Goal: Navigation & Orientation: Understand site structure

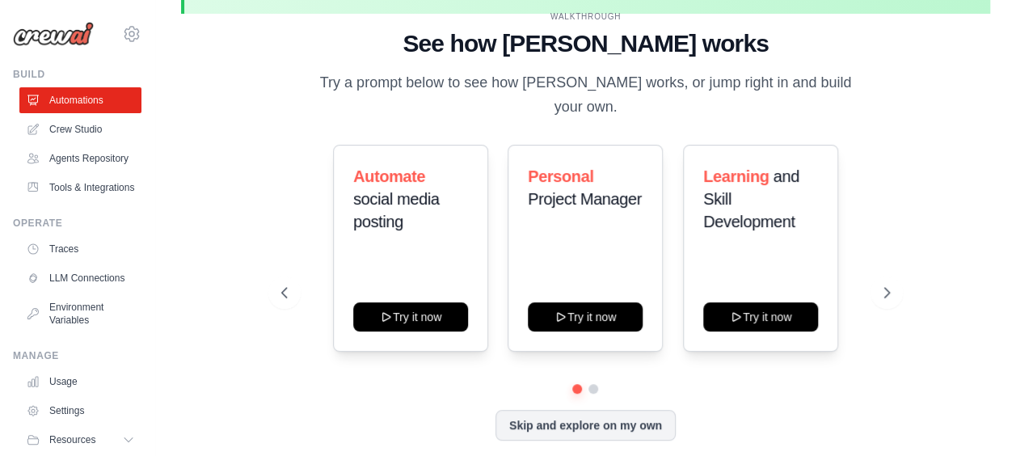
scroll to position [71, 0]
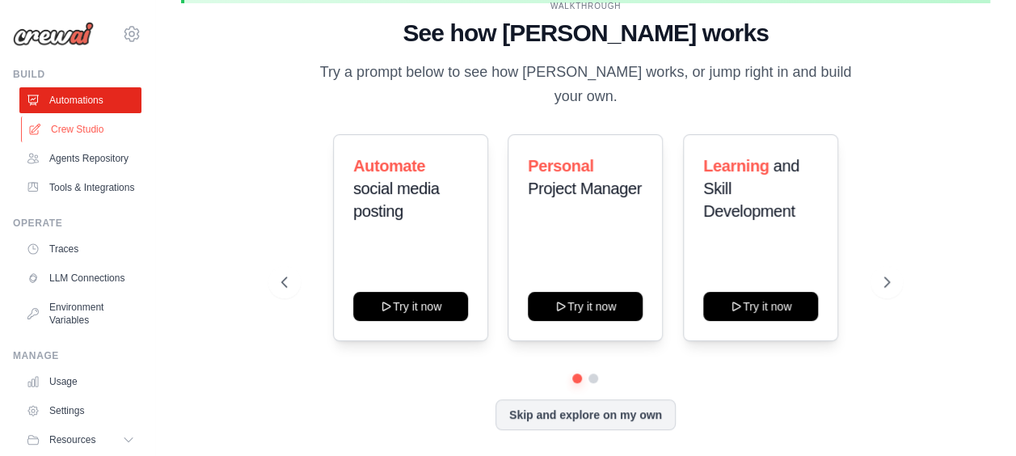
click at [77, 134] on link "Crew Studio" at bounding box center [82, 129] width 122 height 26
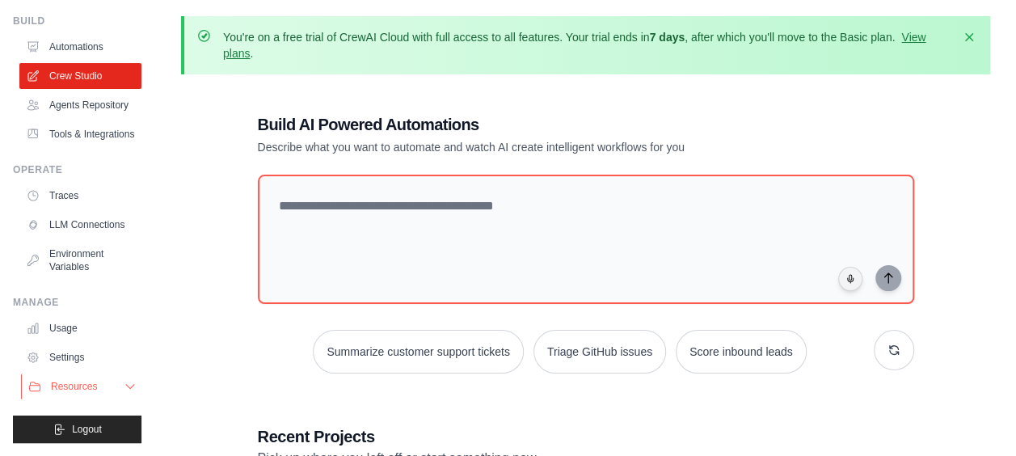
click at [71, 385] on span "Resources" at bounding box center [74, 386] width 46 height 13
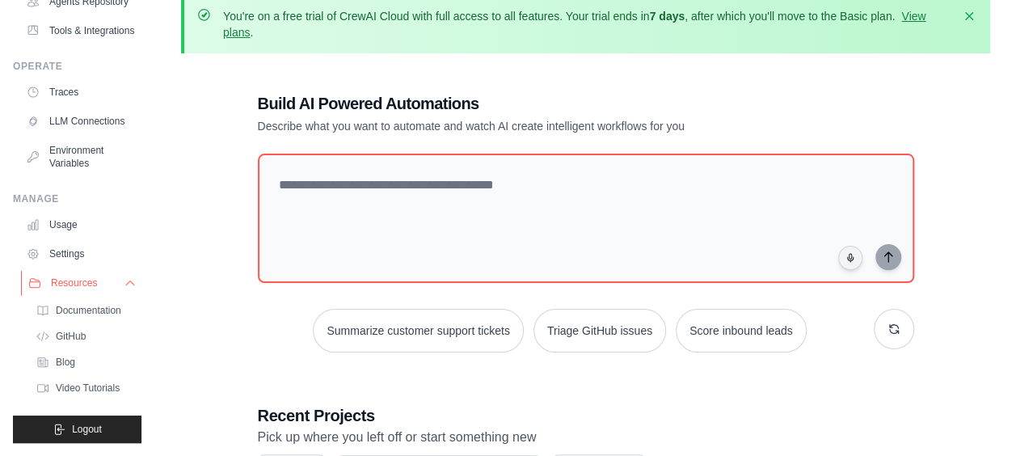
scroll to position [23, 0]
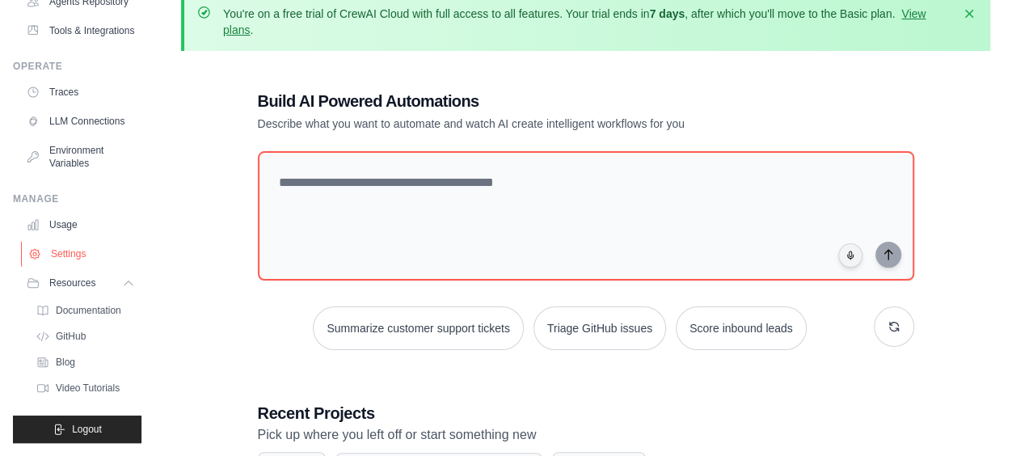
click at [68, 261] on link "Settings" at bounding box center [82, 254] width 122 height 26
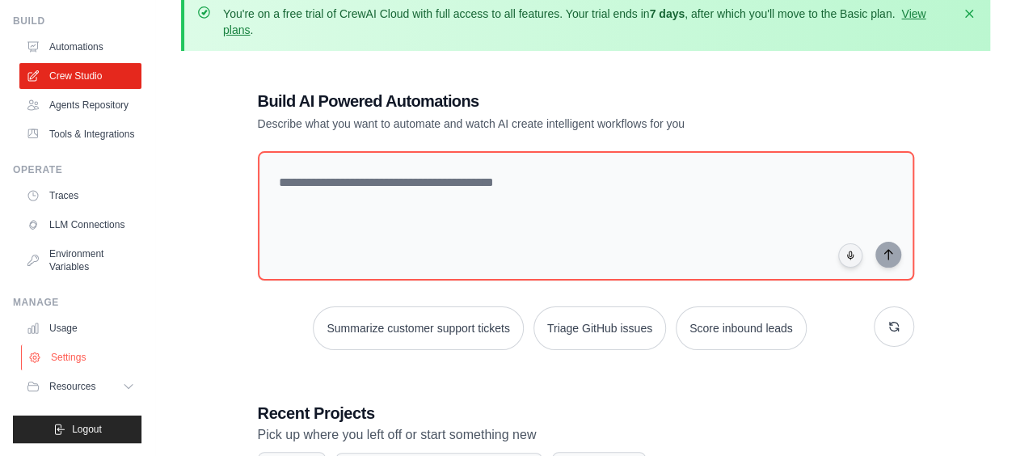
scroll to position [91, 0]
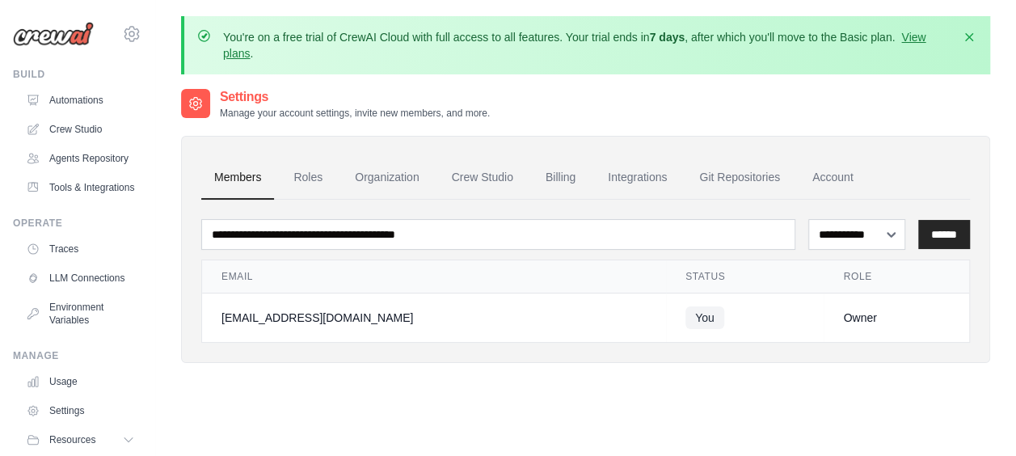
click at [68, 261] on div "Operate Traces LLM Connections Environment Variables" at bounding box center [77, 275] width 129 height 116
click at [926, 36] on link "View plans" at bounding box center [574, 45] width 702 height 29
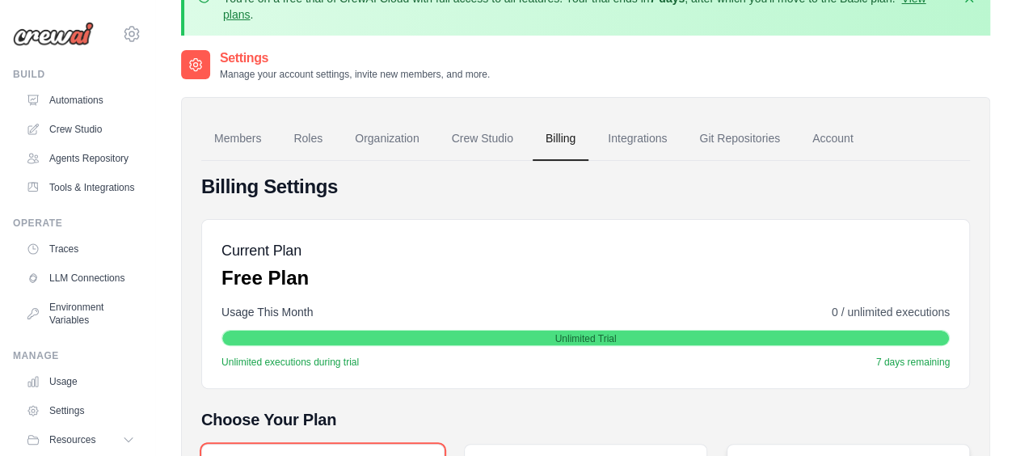
scroll to position [40, 0]
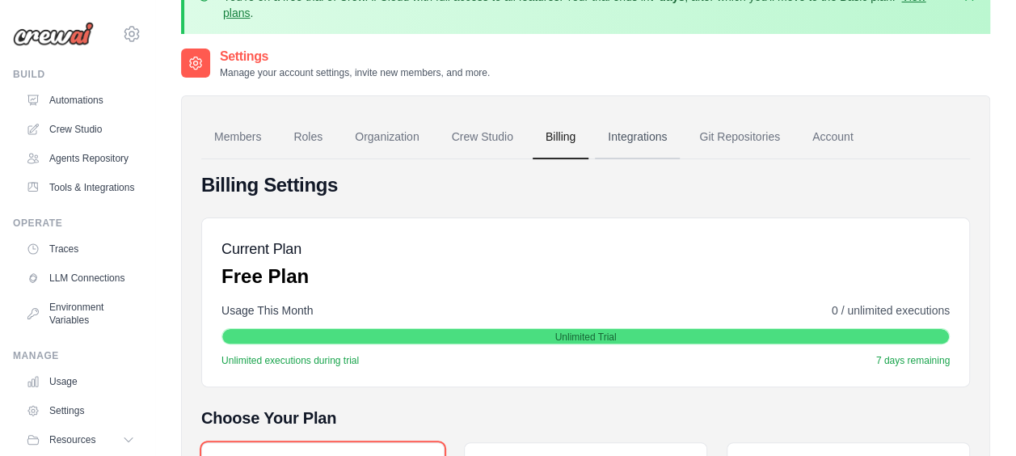
click at [615, 142] on link "Integrations" at bounding box center [637, 138] width 85 height 44
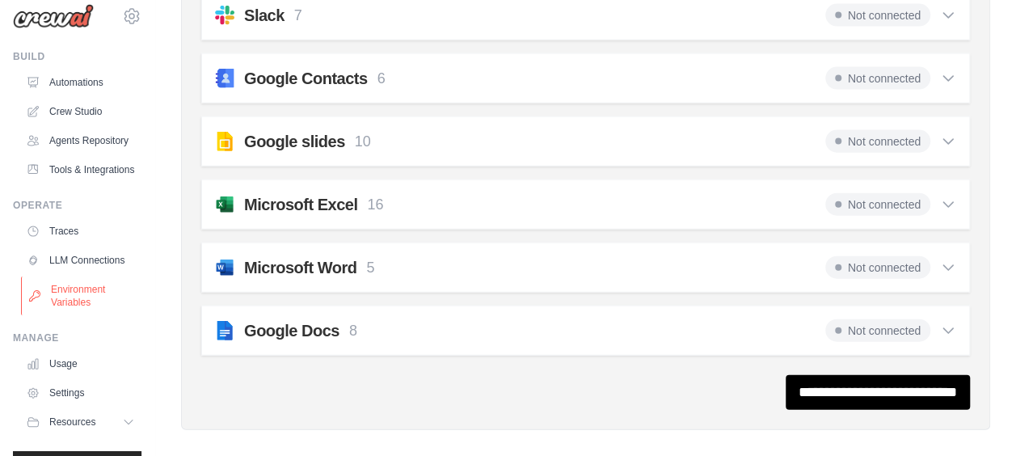
scroll to position [19, 0]
click at [87, 314] on link "Environment Variables" at bounding box center [82, 294] width 122 height 39
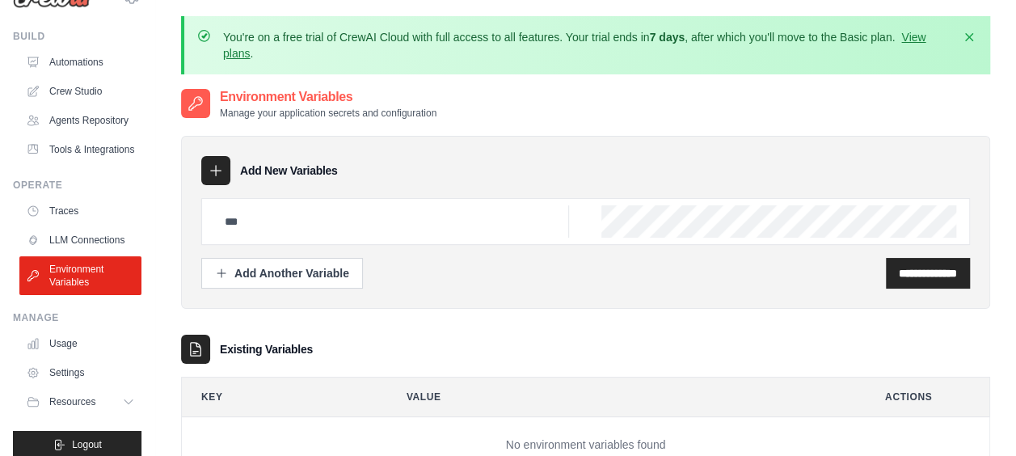
scroll to position [91, 0]
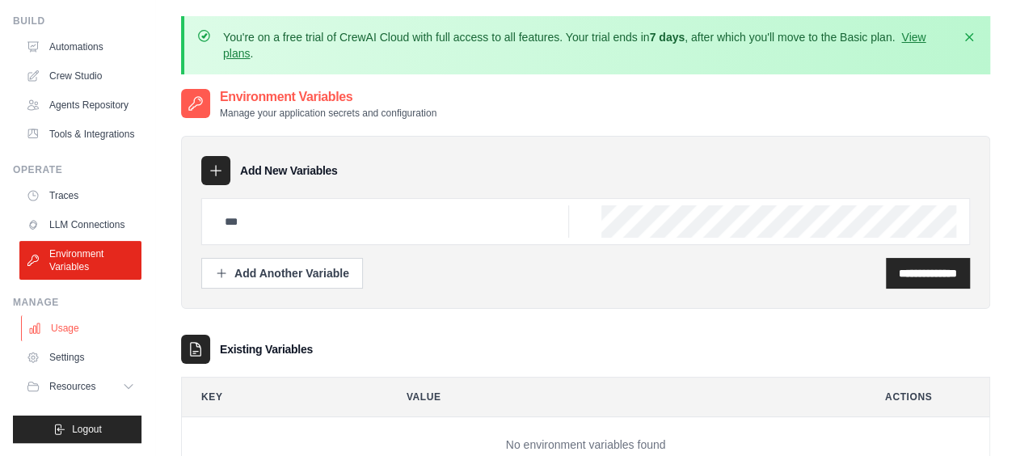
click at [60, 329] on link "Usage" at bounding box center [82, 328] width 122 height 26
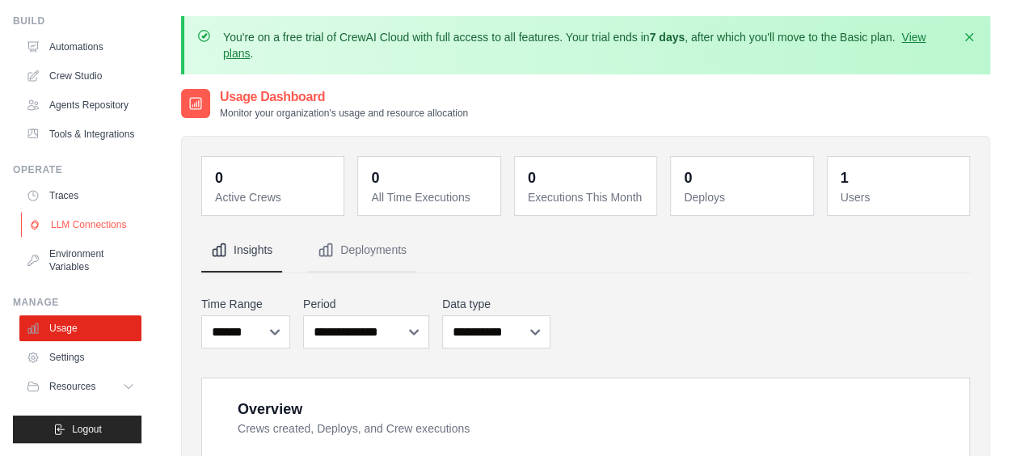
scroll to position [166, 0]
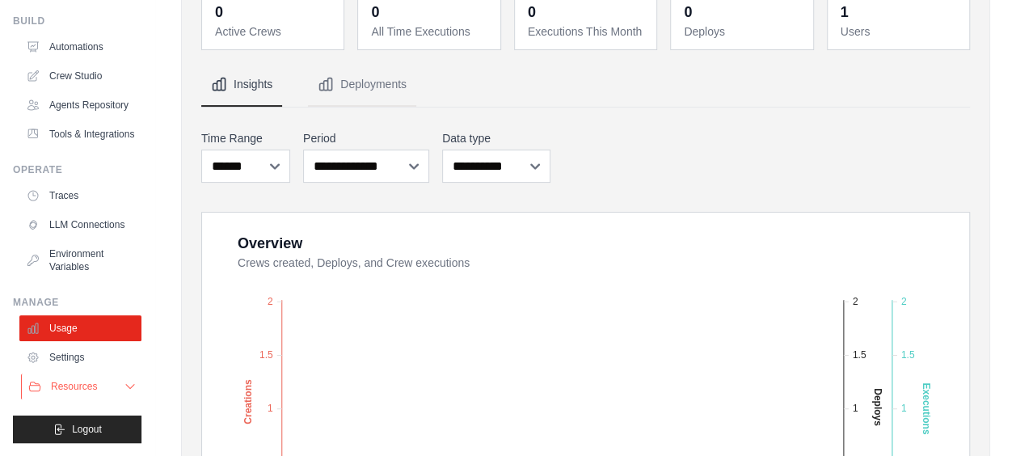
click at [74, 388] on span "Resources" at bounding box center [74, 386] width 46 height 13
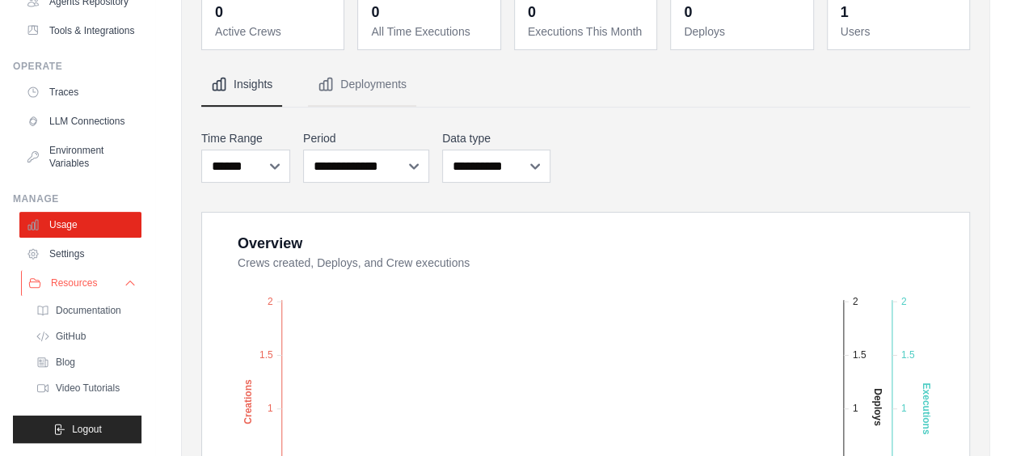
scroll to position [195, 0]
click at [62, 312] on span "Documentation" at bounding box center [89, 310] width 65 height 13
